Goal: Task Accomplishment & Management: Complete application form

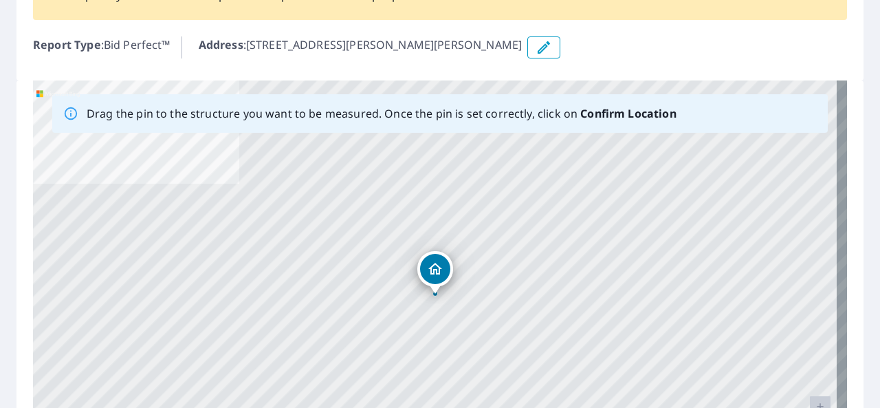
scroll to position [137, 0]
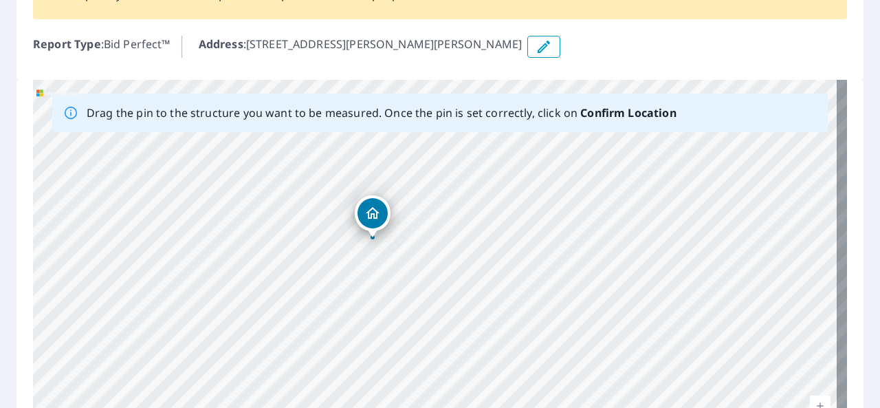
drag, startPoint x: 408, startPoint y: 214, endPoint x: 338, endPoint y: 201, distance: 71.2
drag, startPoint x: 480, startPoint y: 280, endPoint x: 435, endPoint y: 310, distance: 53.9
click at [338, 300] on div "3985 Bruce Dr SW Grandville, MI 49418" at bounding box center [440, 295] width 814 height 431
drag, startPoint x: 575, startPoint y: 290, endPoint x: 0, endPoint y: 120, distance: 599.3
click at [0, 120] on div "Report 67351206 is on hold, unable to identify address To place your order back…" at bounding box center [440, 225] width 880 height 625
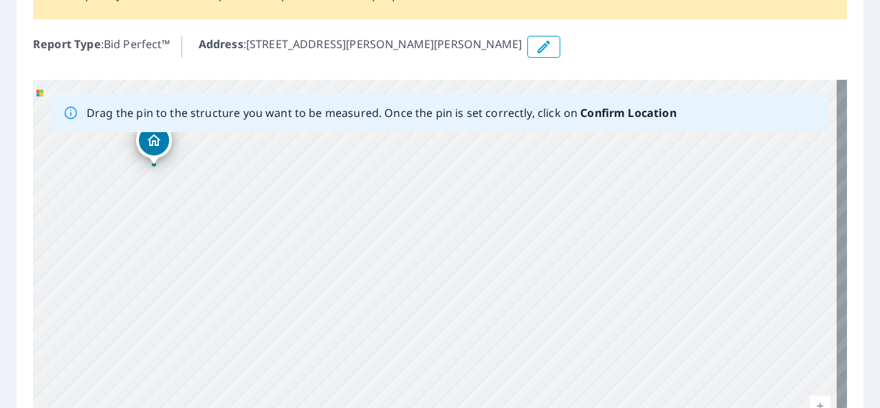
drag, startPoint x: 536, startPoint y: 244, endPoint x: 221, endPoint y: 170, distance: 323.3
click at [219, 167] on div "3985 Bruce Dr SW Grandville, MI 49418" at bounding box center [440, 295] width 814 height 431
drag, startPoint x: 381, startPoint y: 166, endPoint x: 654, endPoint y: 293, distance: 301.7
click at [654, 293] on div "3985 Bruce Dr SW Grandville, MI 49418" at bounding box center [440, 295] width 814 height 431
drag, startPoint x: 434, startPoint y: 259, endPoint x: 520, endPoint y: 277, distance: 88.4
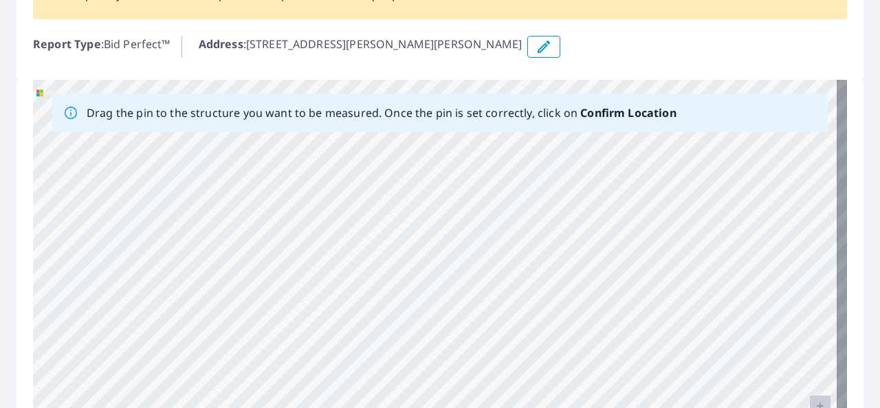
click at [566, 274] on div "3985 Bruce Dr SW Grandville, MI 49418" at bounding box center [440, 295] width 814 height 431
drag, startPoint x: 269, startPoint y: 230, endPoint x: 368, endPoint y: 265, distance: 105.0
click at [497, 257] on div "3985 Bruce Dr SW Grandville, MI 49418" at bounding box center [440, 295] width 814 height 431
drag, startPoint x: 319, startPoint y: 274, endPoint x: 491, endPoint y: 286, distance: 172.9
click at [491, 286] on div "3985 Bruce Dr SW Grandville, MI 49418" at bounding box center [440, 295] width 814 height 431
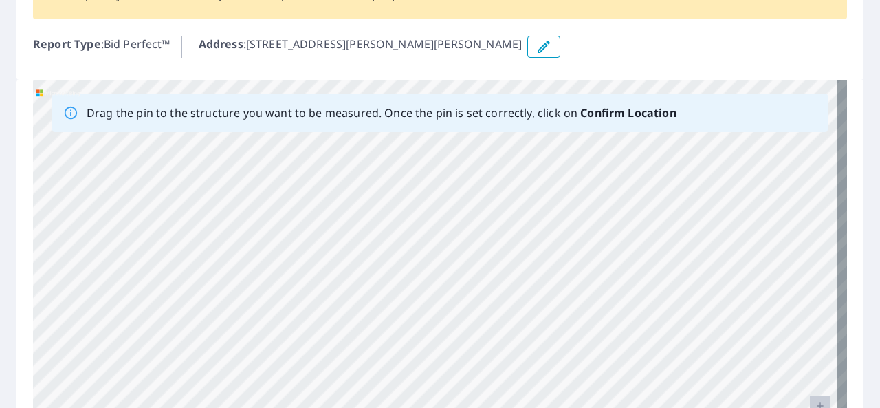
drag, startPoint x: 343, startPoint y: 277, endPoint x: 498, endPoint y: 287, distance: 155.6
click at [510, 287] on div "3985 Bruce Dr SW Grandville, MI 49418" at bounding box center [440, 295] width 814 height 431
drag, startPoint x: 201, startPoint y: 281, endPoint x: 434, endPoint y: 291, distance: 232.5
click at [434, 291] on div "3985 Bruce Dr SW Grandville, MI 49418" at bounding box center [440, 295] width 814 height 431
drag, startPoint x: 271, startPoint y: 274, endPoint x: 375, endPoint y: 280, distance: 104.7
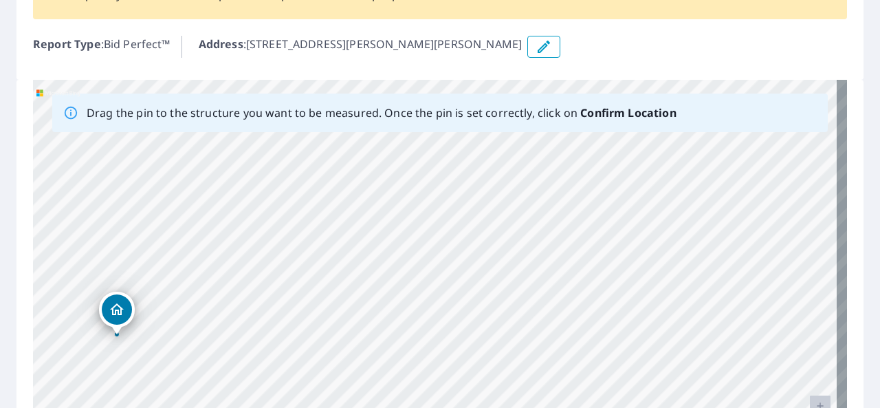
click at [419, 285] on div "3985 Bruce Dr SW Grandville, MI 49418" at bounding box center [440, 295] width 814 height 431
drag, startPoint x: 264, startPoint y: 279, endPoint x: 285, endPoint y: 267, distance: 23.7
click at [386, 276] on div "3985 Bruce Dr SW Grandville, MI 49418" at bounding box center [440, 295] width 814 height 431
drag, startPoint x: 412, startPoint y: 297, endPoint x: 203, endPoint y: 248, distance: 215.2
click at [203, 248] on div "3985 Bruce Dr SW Grandville, MI 49418" at bounding box center [440, 295] width 814 height 431
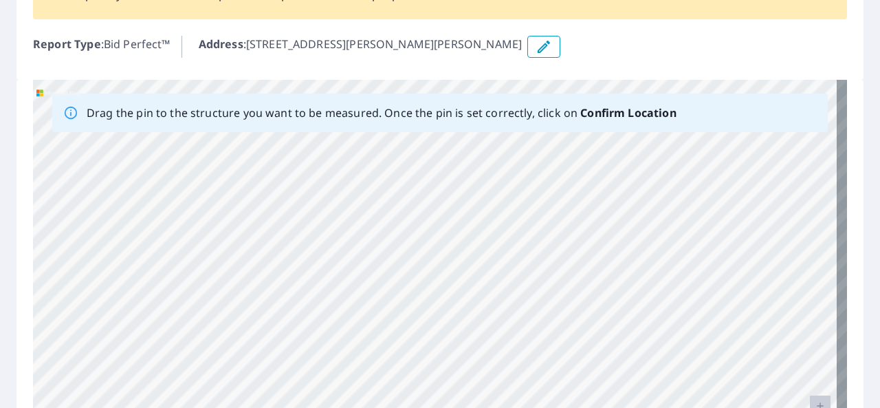
drag, startPoint x: 676, startPoint y: 278, endPoint x: 423, endPoint y: 260, distance: 254.2
click at [436, 274] on div "3985 Bruce Dr SW Grandville, MI 49418" at bounding box center [440, 295] width 814 height 431
click at [535, 46] on icon "button" at bounding box center [543, 46] width 16 height 16
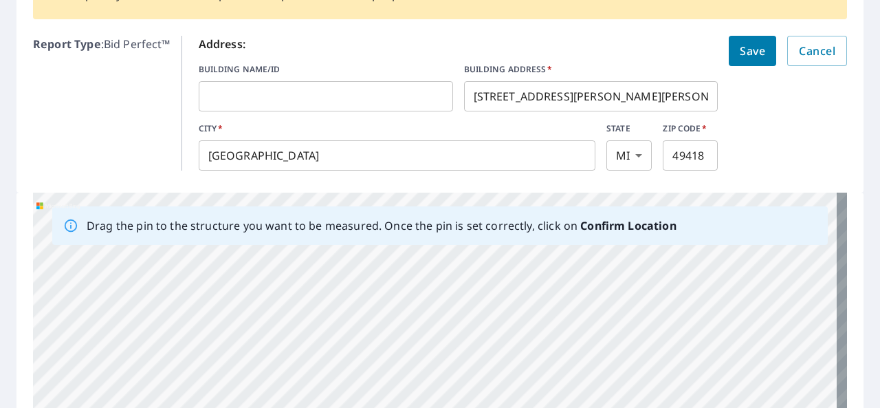
click at [493, 97] on input "[STREET_ADDRESS][PERSON_NAME][PERSON_NAME]" at bounding box center [591, 96] width 254 height 38
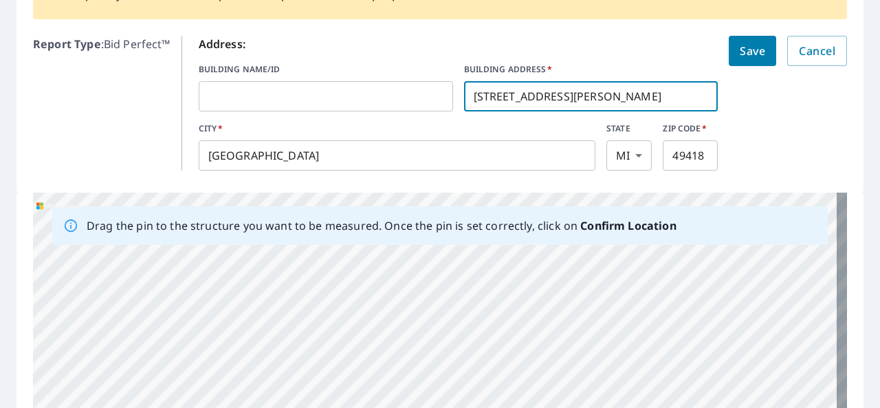
type input "[STREET_ADDRESS][PERSON_NAME][PERSON_NAME]"
click at [740, 47] on span "Save" at bounding box center [752, 50] width 25 height 19
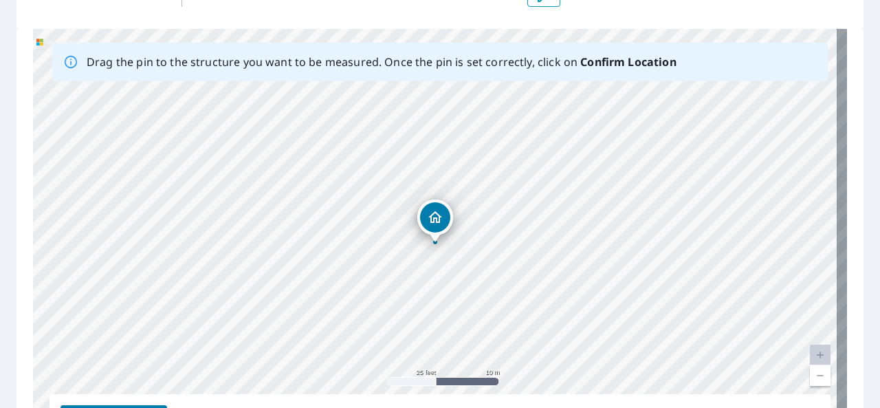
scroll to position [206, 0]
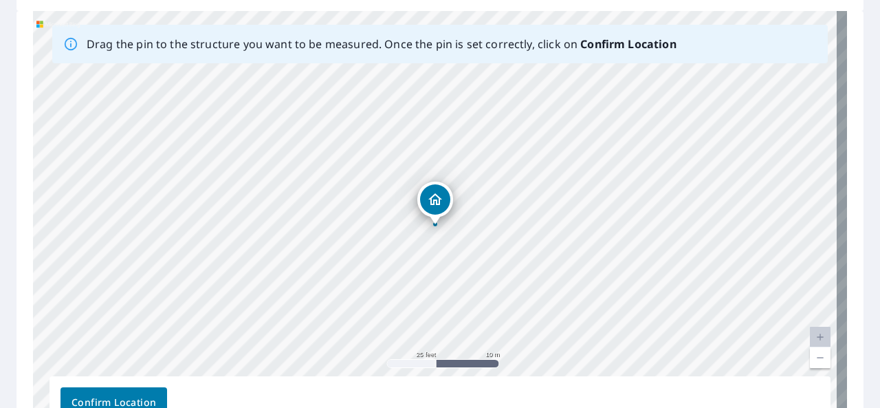
click at [614, 213] on div "[STREET_ADDRESS][PERSON_NAME][PERSON_NAME]" at bounding box center [440, 226] width 814 height 431
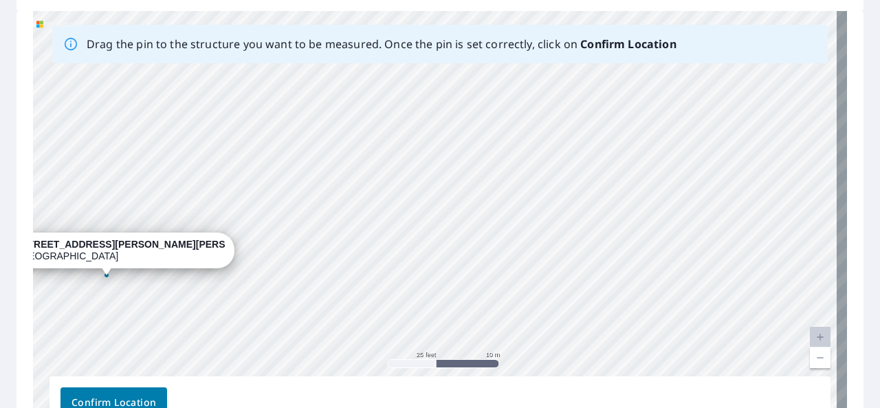
drag, startPoint x: 613, startPoint y: 204, endPoint x: 265, endPoint y: 241, distance: 349.7
click at [269, 254] on div "[STREET_ADDRESS][PERSON_NAME][PERSON_NAME]" at bounding box center [440, 226] width 814 height 431
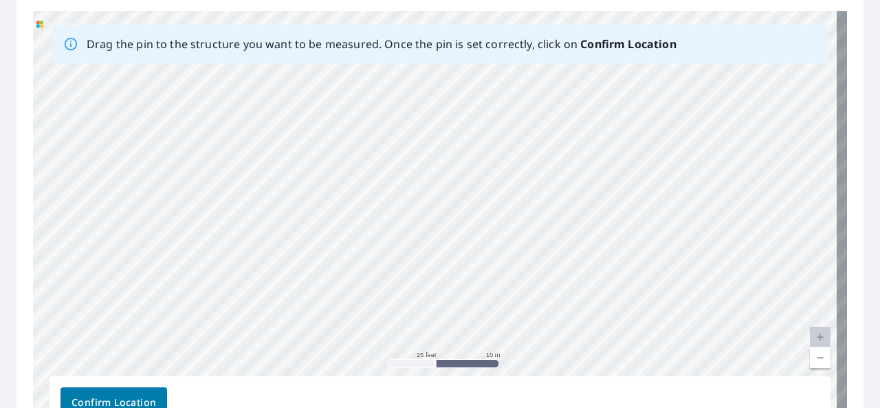
drag, startPoint x: 595, startPoint y: 252, endPoint x: 332, endPoint y: 192, distance: 270.1
click at [335, 200] on div "[STREET_ADDRESS][PERSON_NAME][PERSON_NAME]" at bounding box center [440, 226] width 814 height 431
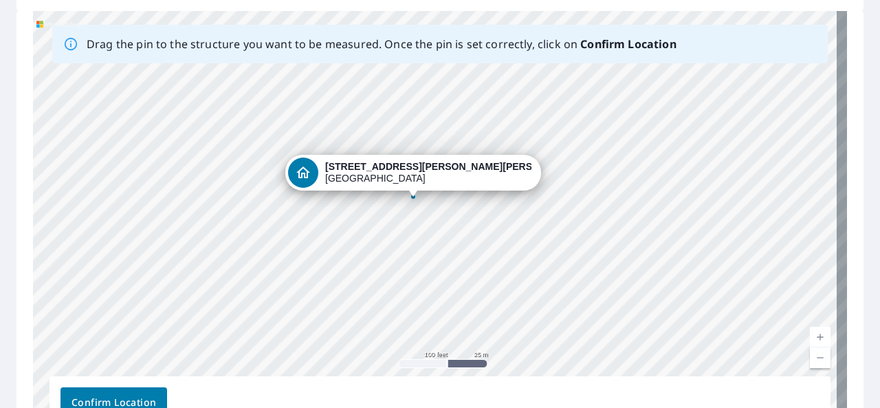
drag, startPoint x: 144, startPoint y: 192, endPoint x: 417, endPoint y: 177, distance: 272.6
click at [417, 177] on div "[STREET_ADDRESS][PERSON_NAME][PERSON_NAME]" at bounding box center [440, 226] width 814 height 431
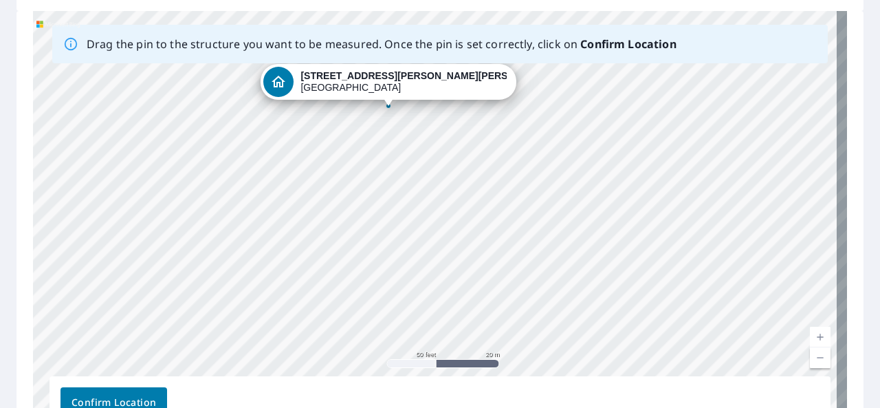
click at [548, 124] on div "[STREET_ADDRESS][PERSON_NAME][PERSON_NAME]" at bounding box center [440, 226] width 814 height 431
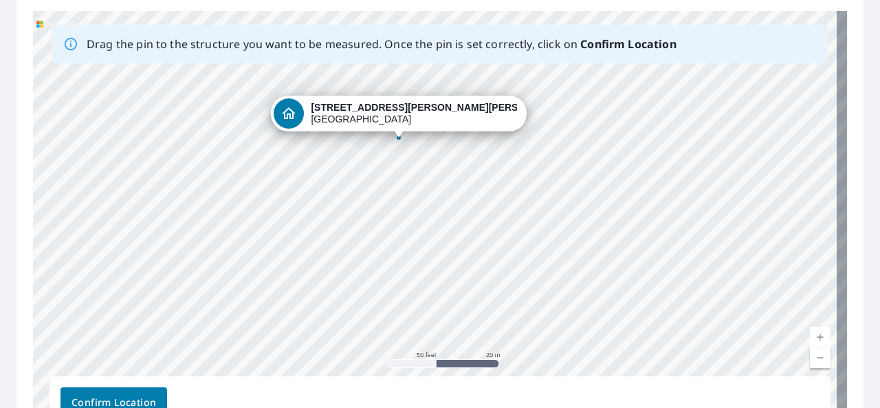
drag, startPoint x: 485, startPoint y: 140, endPoint x: 495, endPoint y: 173, distance: 34.6
click at [495, 173] on div "[STREET_ADDRESS][PERSON_NAME][PERSON_NAME]" at bounding box center [440, 226] width 814 height 431
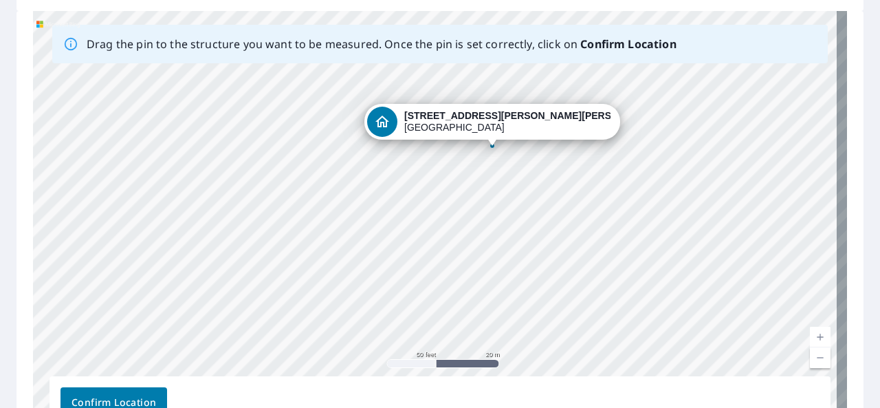
drag, startPoint x: 399, startPoint y: 120, endPoint x: 493, endPoint y: 127, distance: 93.7
click at [493, 127] on div "[STREET_ADDRESS][PERSON_NAME][PERSON_NAME]" at bounding box center [440, 226] width 814 height 431
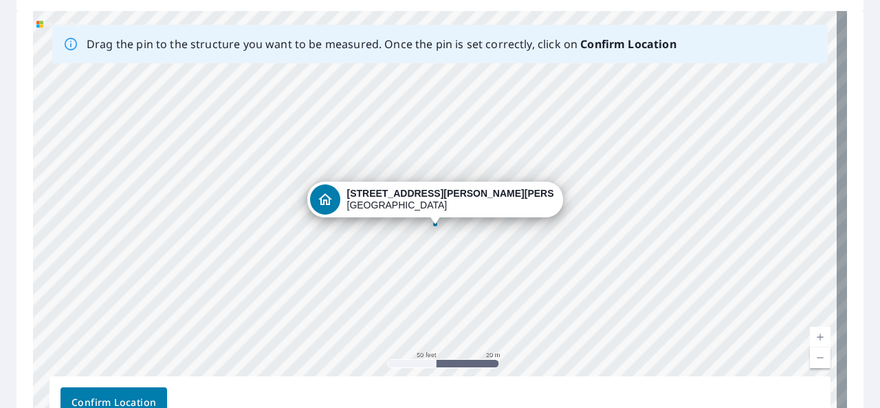
click at [362, 230] on div "[STREET_ADDRESS][PERSON_NAME][PERSON_NAME]" at bounding box center [440, 226] width 814 height 431
click at [360, 230] on div "[STREET_ADDRESS][PERSON_NAME][PERSON_NAME]" at bounding box center [440, 226] width 814 height 431
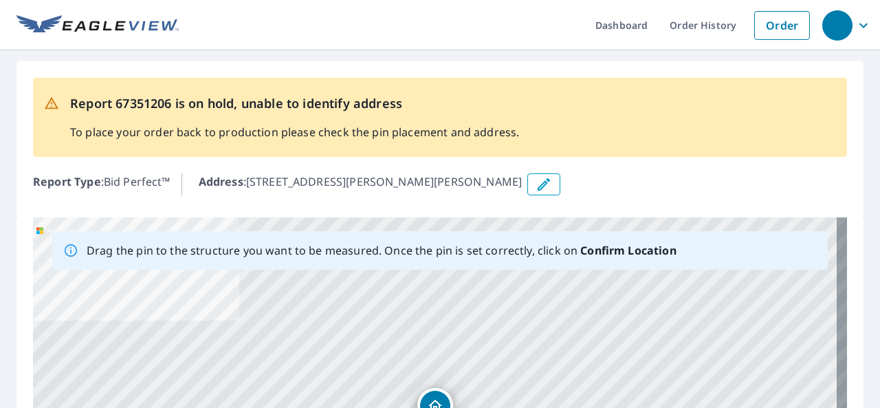
click at [535, 186] on icon "button" at bounding box center [543, 184] width 16 height 16
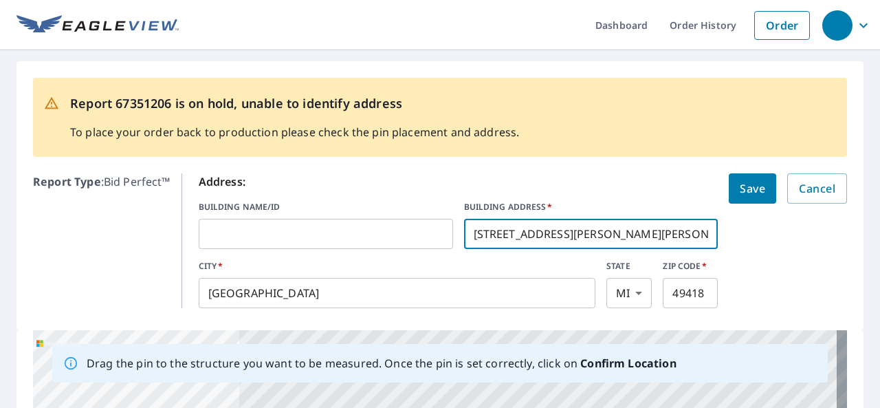
click at [493, 232] on input "[STREET_ADDRESS][PERSON_NAME][PERSON_NAME]" at bounding box center [591, 233] width 254 height 38
type input "[STREET_ADDRESS][PERSON_NAME][PERSON_NAME]"
click at [740, 188] on span "Save" at bounding box center [752, 188] width 25 height 19
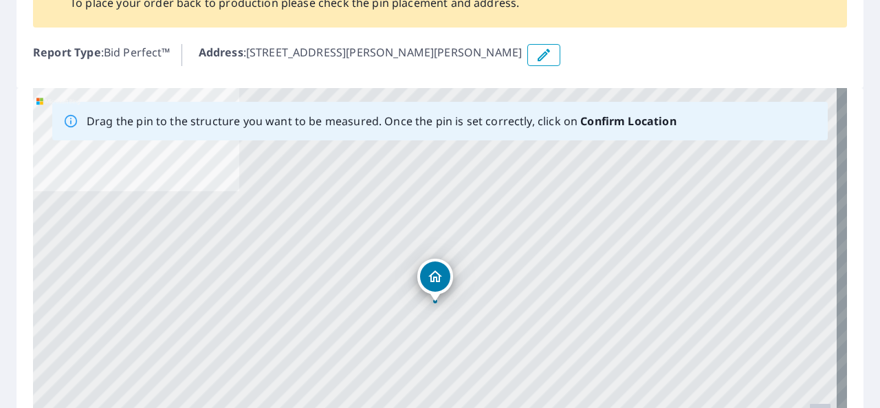
scroll to position [137, 0]
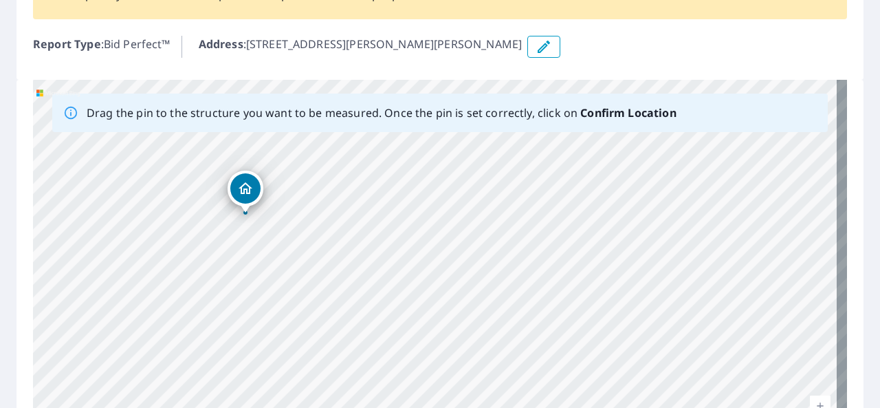
drag, startPoint x: 575, startPoint y: 259, endPoint x: 169, endPoint y: 215, distance: 407.9
click at [170, 222] on div "[STREET_ADDRESS][PERSON_NAME][PERSON_NAME]" at bounding box center [440, 295] width 814 height 431
drag, startPoint x: 533, startPoint y: 236, endPoint x: 401, endPoint y: 229, distance: 132.1
click at [401, 229] on div "[STREET_ADDRESS][PERSON_NAME][PERSON_NAME]" at bounding box center [440, 295] width 814 height 431
drag, startPoint x: 393, startPoint y: 177, endPoint x: 563, endPoint y: 236, distance: 179.8
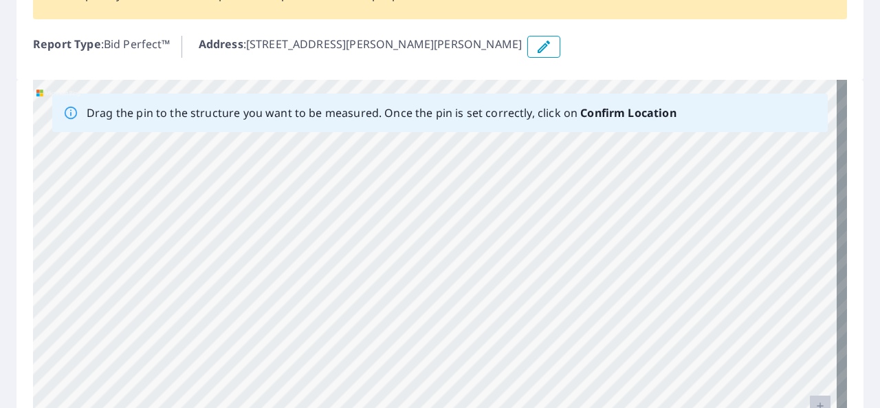
click at [563, 236] on div "[STREET_ADDRESS][PERSON_NAME][PERSON_NAME]" at bounding box center [440, 295] width 814 height 431
click at [390, 225] on div "[STREET_ADDRESS][PERSON_NAME][PERSON_NAME]" at bounding box center [440, 295] width 814 height 431
drag, startPoint x: 398, startPoint y: 229, endPoint x: 543, endPoint y: 245, distance: 146.0
click at [543, 245] on div "[STREET_ADDRESS][PERSON_NAME][PERSON_NAME]" at bounding box center [440, 295] width 814 height 431
drag, startPoint x: 164, startPoint y: 236, endPoint x: 586, endPoint y: 249, distance: 422.9
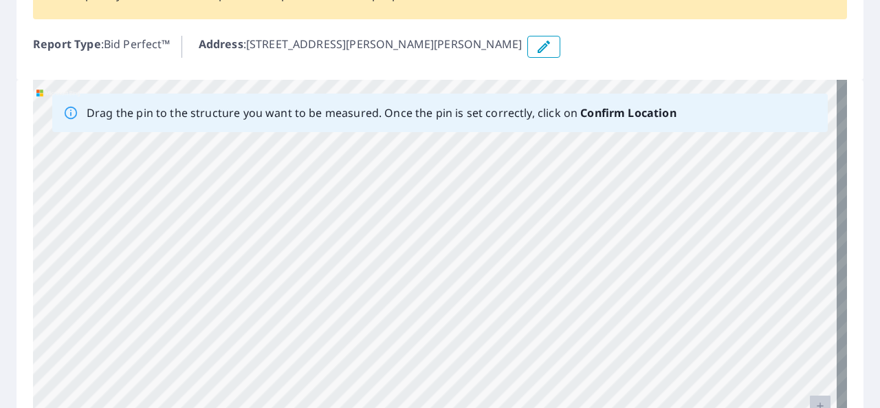
click at [586, 249] on div "[STREET_ADDRESS][PERSON_NAME][PERSON_NAME]" at bounding box center [440, 295] width 814 height 431
